Goal: Information Seeking & Learning: Check status

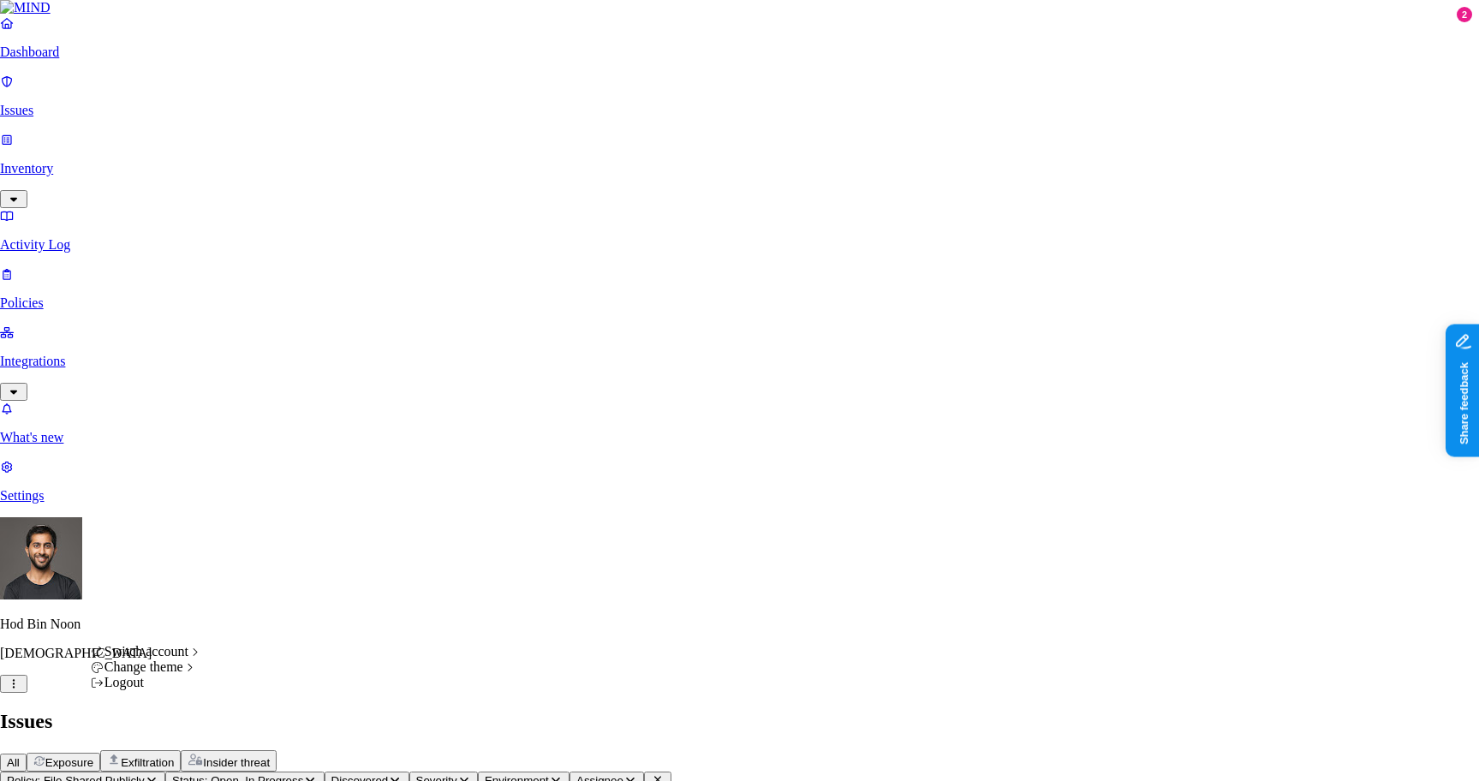
click at [21, 689] on icon "button" at bounding box center [14, 683] width 14 height 11
click at [81, 504] on nav "Dashboard Issues Inventory Activity Log Policies Integrations What's new 2 Sett…" at bounding box center [739, 259] width 1479 height 488
